Goal: Navigation & Orientation: Find specific page/section

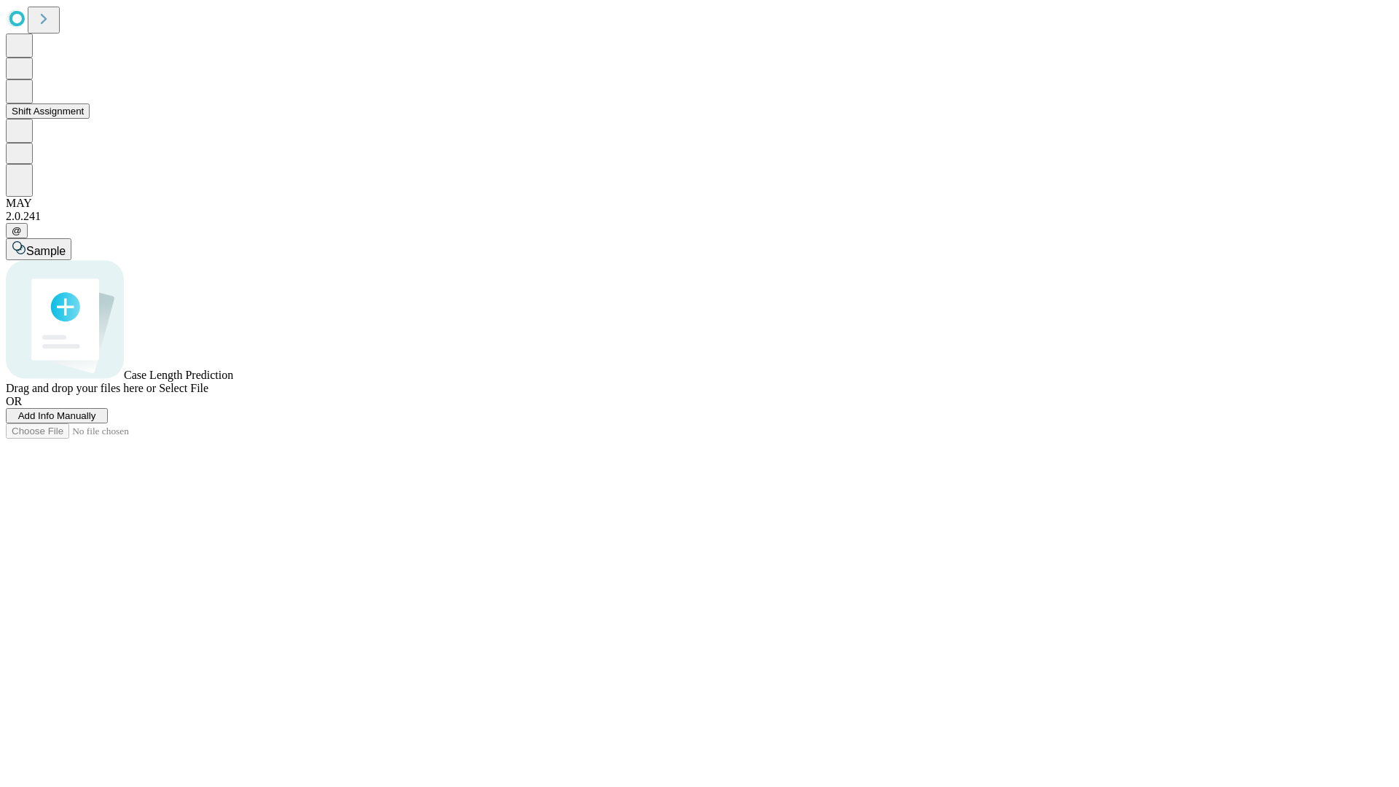
click at [90, 119] on button "Shift Assignment" at bounding box center [48, 110] width 84 height 15
